Goal: Connect with others: Connect with others

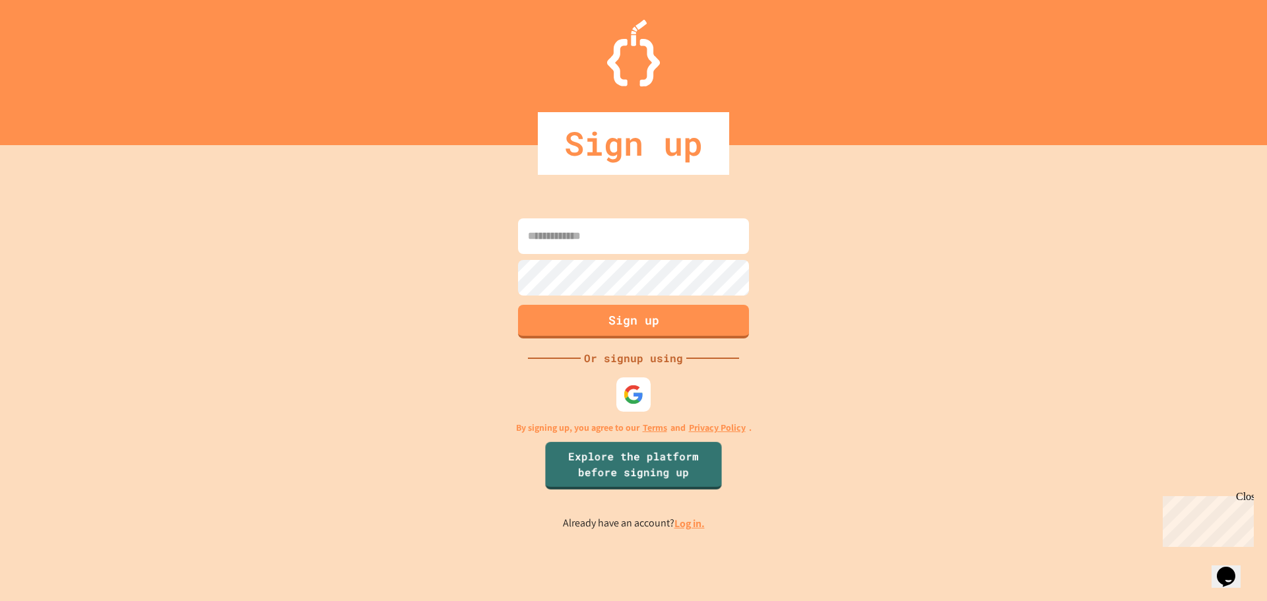
click at [637, 394] on img at bounding box center [633, 394] width 20 height 20
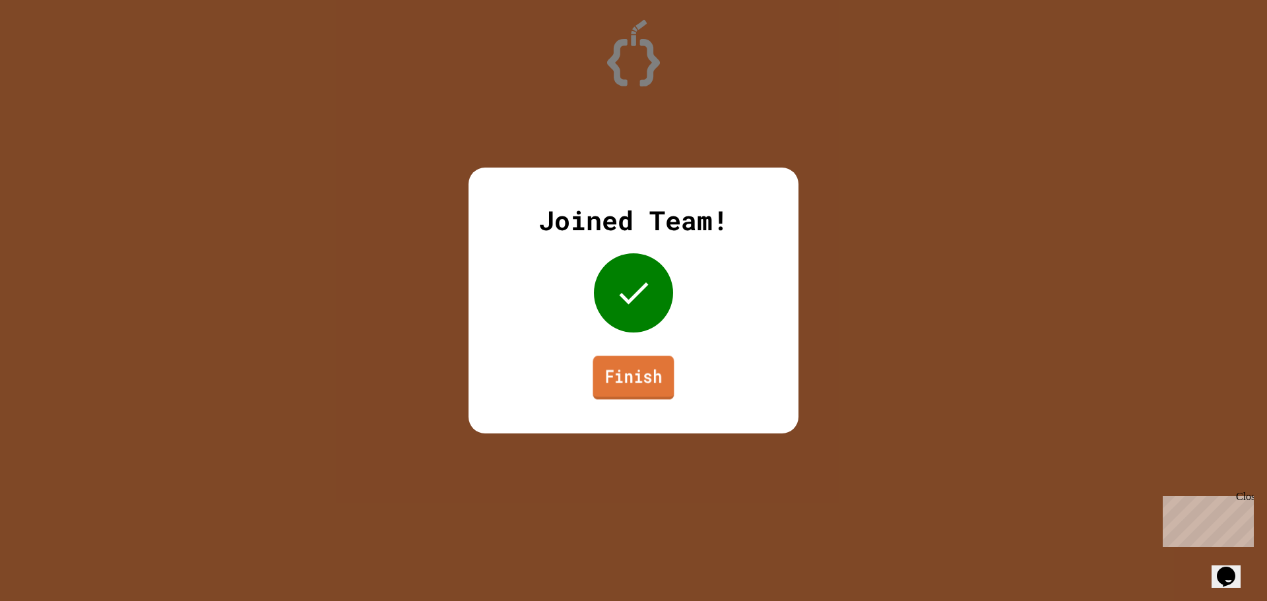
click at [640, 369] on link "Finish" at bounding box center [633, 378] width 81 height 44
